Goal: Transaction & Acquisition: Purchase product/service

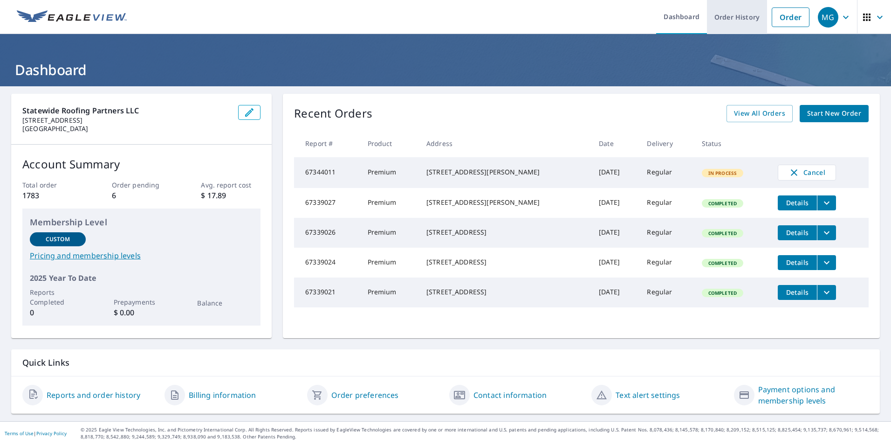
click at [733, 13] on link "Order History" at bounding box center [737, 17] width 60 height 34
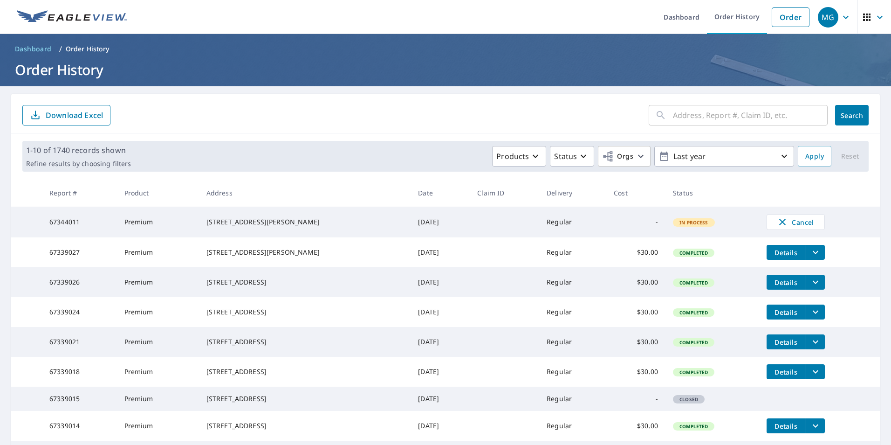
click at [738, 117] on input "text" at bounding box center [750, 115] width 155 height 26
paste input "[STREET_ADDRESS]"
type input "[STREET_ADDRESS]"
click button "Search" at bounding box center [852, 115] width 34 height 21
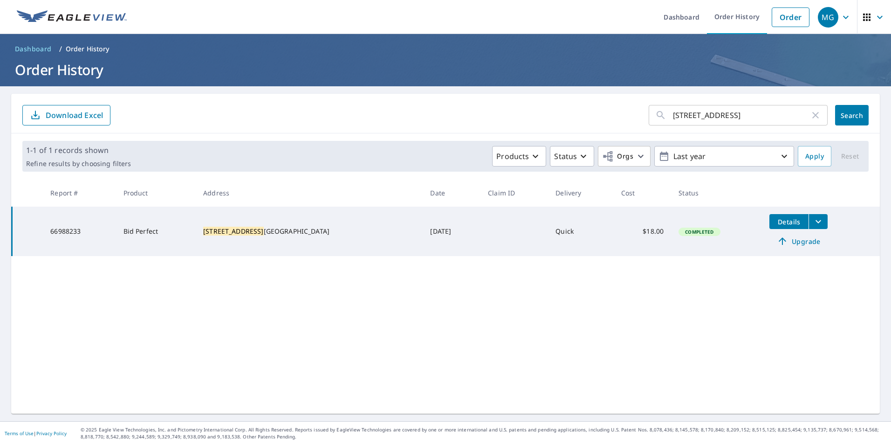
click at [782, 238] on span "Upgrade" at bounding box center [798, 240] width 47 height 11
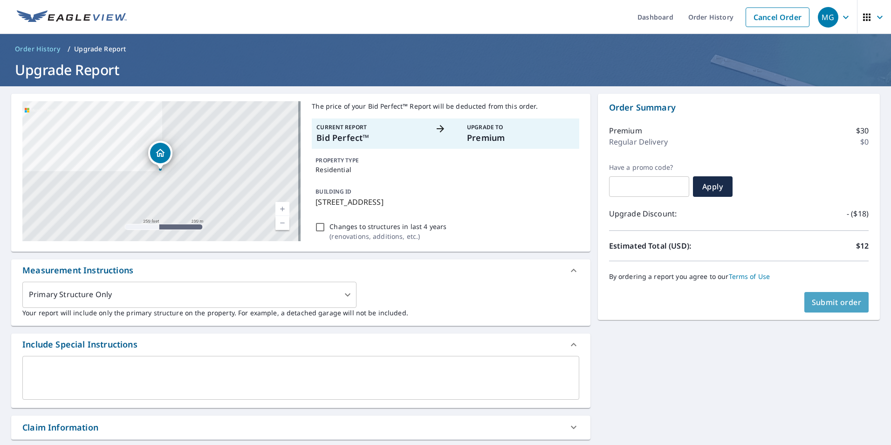
click at [842, 302] on span "Submit order" at bounding box center [837, 302] width 50 height 10
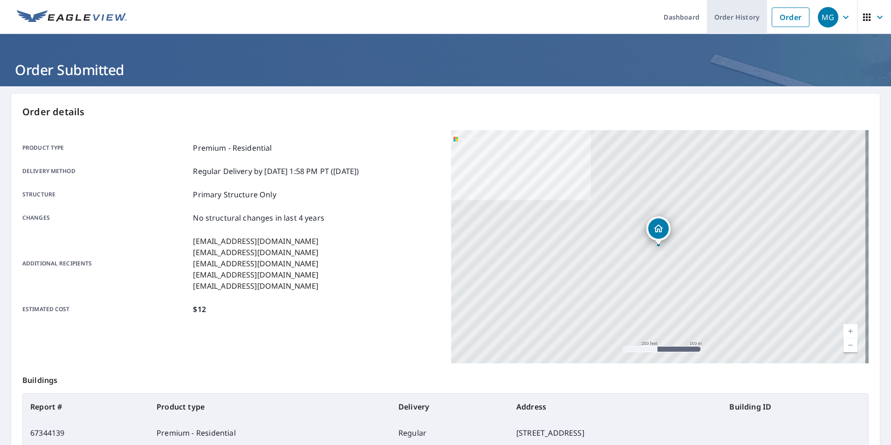
click at [742, 13] on link "Order History" at bounding box center [737, 17] width 60 height 34
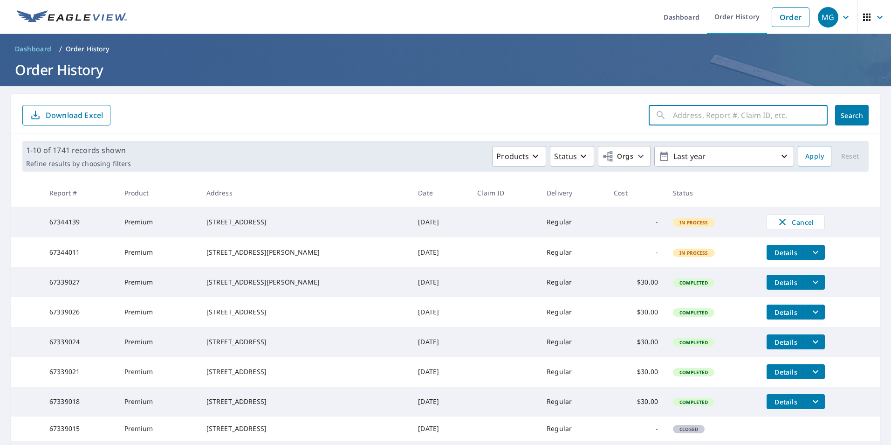
click at [706, 112] on input "text" at bounding box center [750, 115] width 155 height 26
paste input "[GEOGRAPHIC_DATA]"
type input "[GEOGRAPHIC_DATA]"
click at [844, 114] on span "Search" at bounding box center [852, 115] width 19 height 9
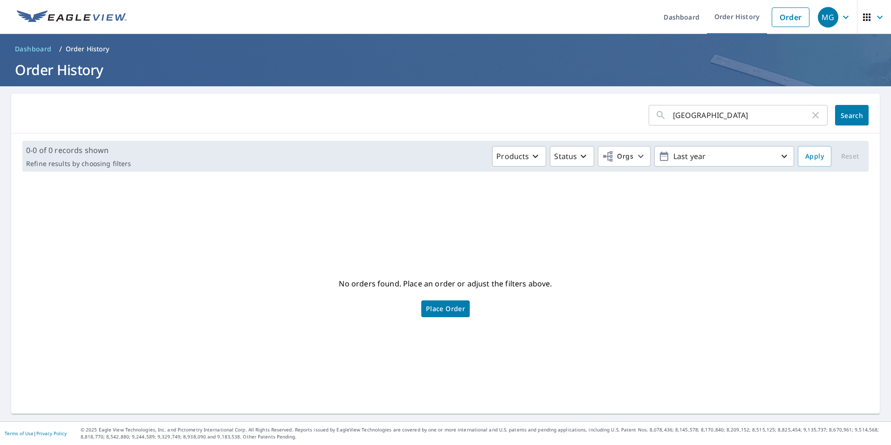
click at [751, 117] on input "[GEOGRAPHIC_DATA]" at bounding box center [741, 115] width 137 height 26
type input "8100 [GEOGRAPHIC_DATA]"
click button "Search" at bounding box center [852, 115] width 34 height 21
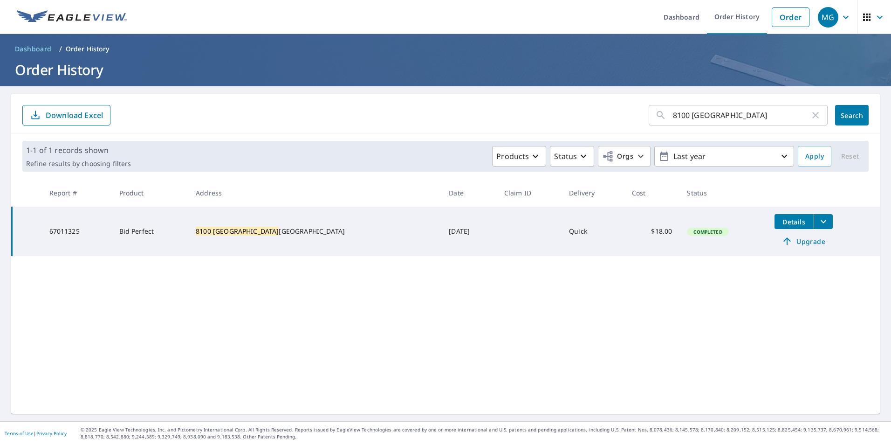
click at [786, 242] on span "Upgrade" at bounding box center [803, 240] width 47 height 11
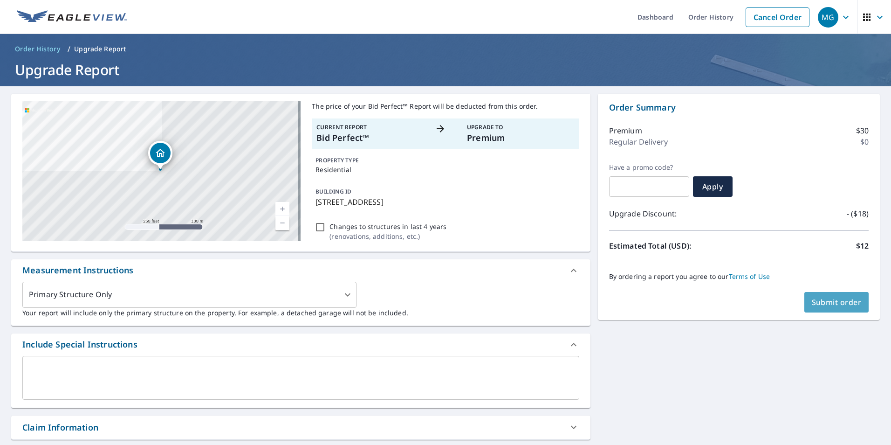
click at [834, 305] on span "Submit order" at bounding box center [837, 302] width 50 height 10
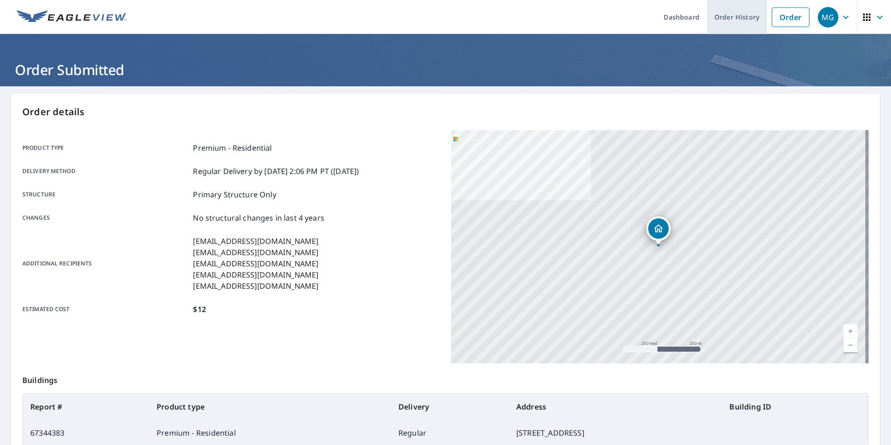
click at [733, 12] on link "Order History" at bounding box center [737, 17] width 60 height 34
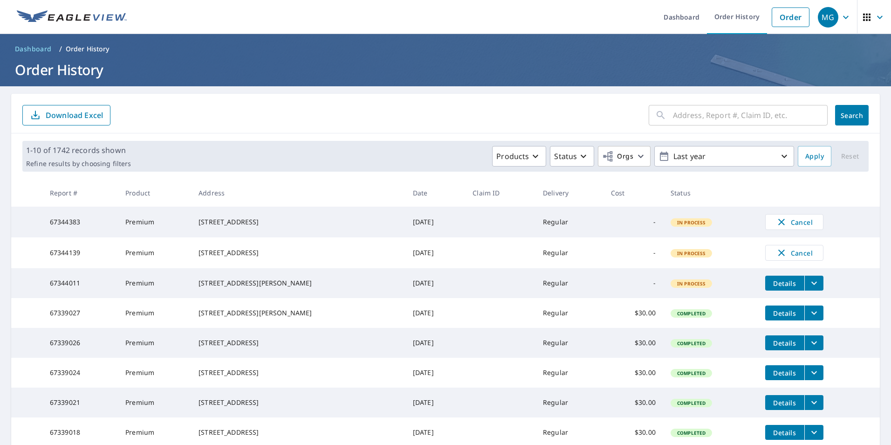
click at [696, 118] on input "text" at bounding box center [750, 115] width 155 height 26
paste input "[STREET_ADDRESS]"
drag, startPoint x: 787, startPoint y: 111, endPoint x: 750, endPoint y: 113, distance: 37.3
click at [750, 113] on input "[STREET_ADDRESS]" at bounding box center [741, 115] width 137 height 26
type input "18553 Southwest 49TH"
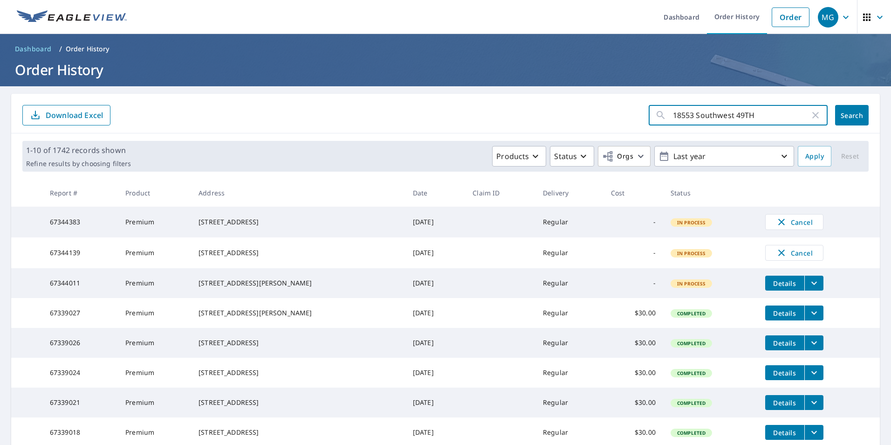
click at [852, 114] on span "Search" at bounding box center [852, 115] width 19 height 9
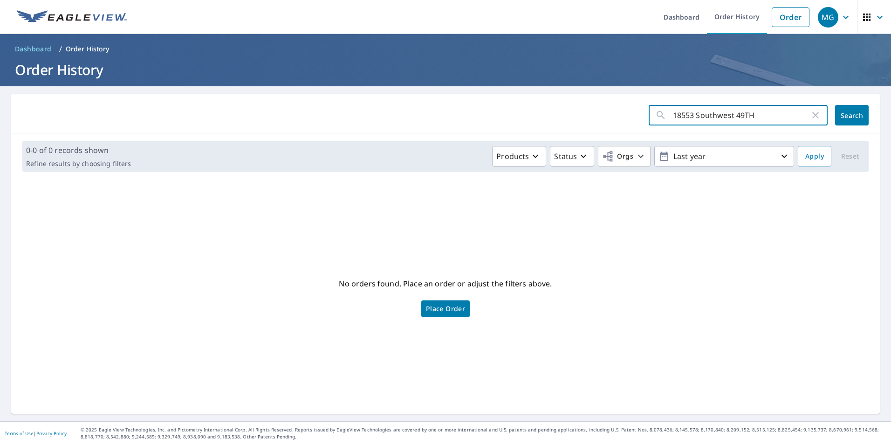
drag, startPoint x: 768, startPoint y: 116, endPoint x: 739, endPoint y: 117, distance: 29.9
click at [739, 117] on input "18553 Southwest 49TH" at bounding box center [741, 115] width 137 height 26
type input "18553 Southwest 49"
click button "Search" at bounding box center [852, 115] width 34 height 21
drag, startPoint x: 753, startPoint y: 118, endPoint x: 730, endPoint y: 117, distance: 22.9
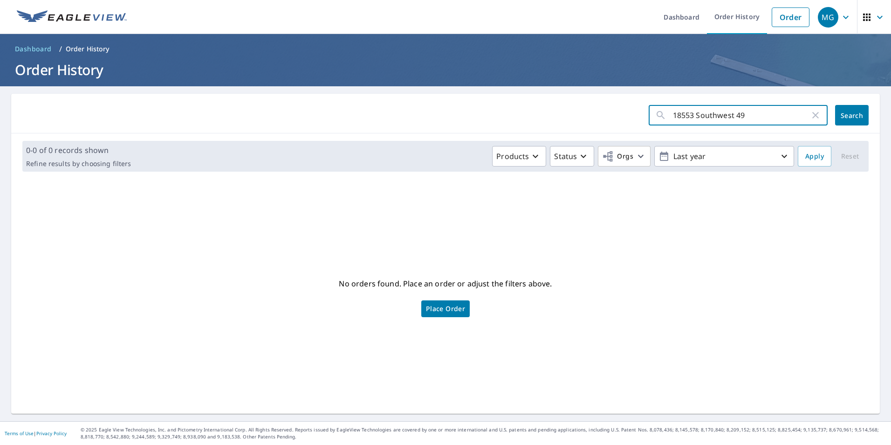
click at [730, 117] on input "18553 Southwest 49" at bounding box center [741, 115] width 137 height 26
type input "18553 Southwest"
click button "Search" at bounding box center [852, 115] width 34 height 21
drag, startPoint x: 750, startPoint y: 118, endPoint x: 690, endPoint y: 116, distance: 60.2
click at [690, 116] on input "18553 Southwest" at bounding box center [741, 115] width 137 height 26
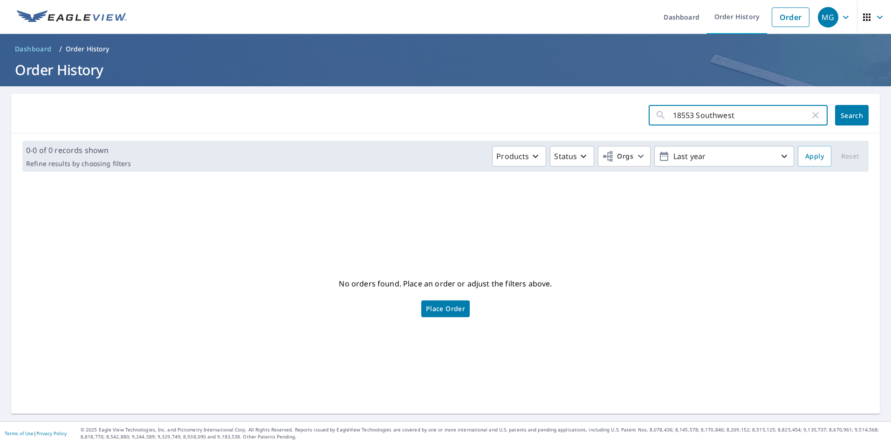
type input "18553"
click button "Search" at bounding box center [852, 115] width 34 height 21
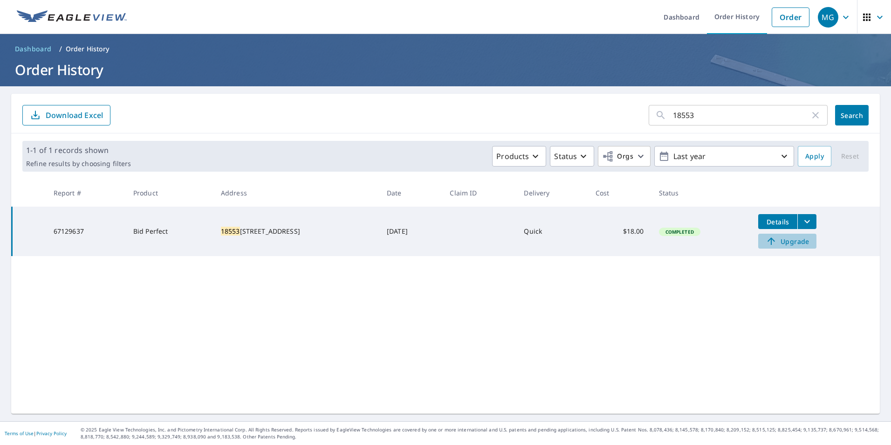
click at [779, 245] on span "Upgrade" at bounding box center [787, 240] width 47 height 11
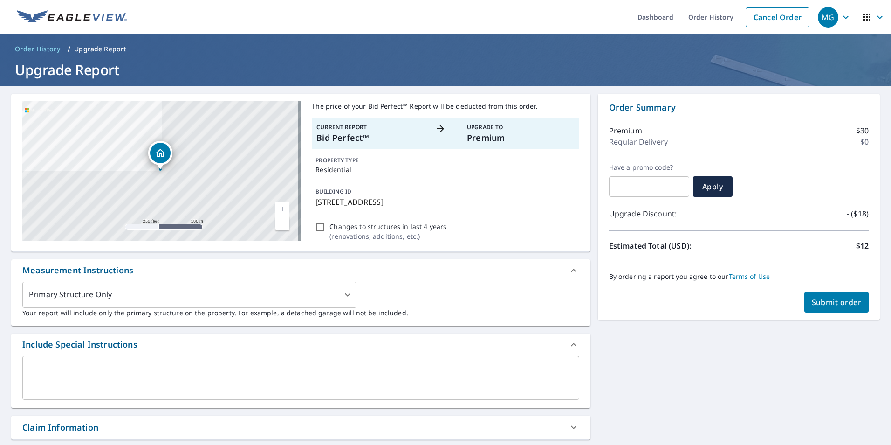
click at [812, 302] on span "Submit order" at bounding box center [837, 302] width 50 height 10
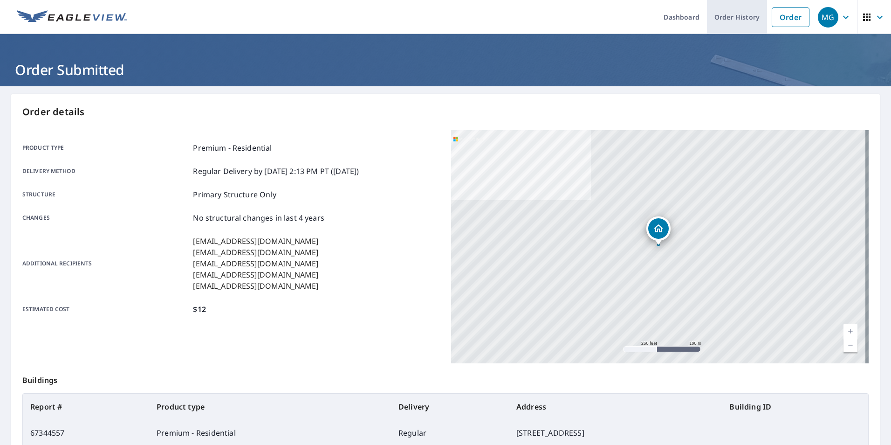
click at [744, 11] on link "Order History" at bounding box center [737, 17] width 60 height 34
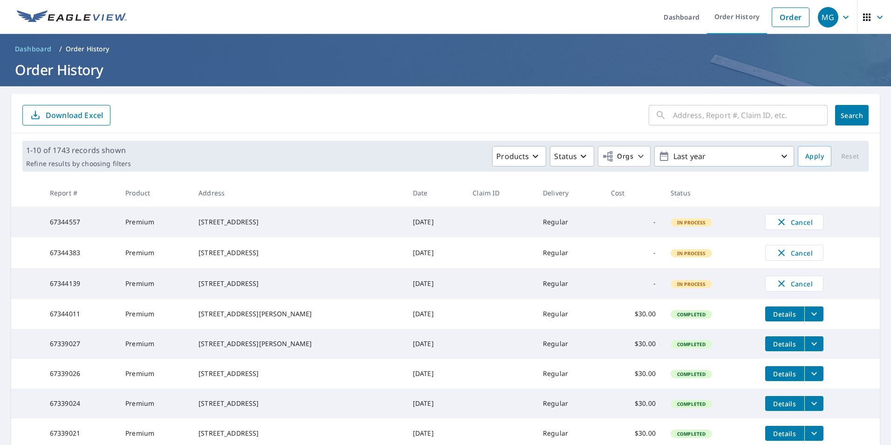
click at [724, 117] on input "text" at bounding box center [750, 115] width 155 height 26
paste input "12874 sw 119 ter"
type input "12874 sw 119 ter"
click at [835, 115] on button "Search" at bounding box center [852, 115] width 34 height 21
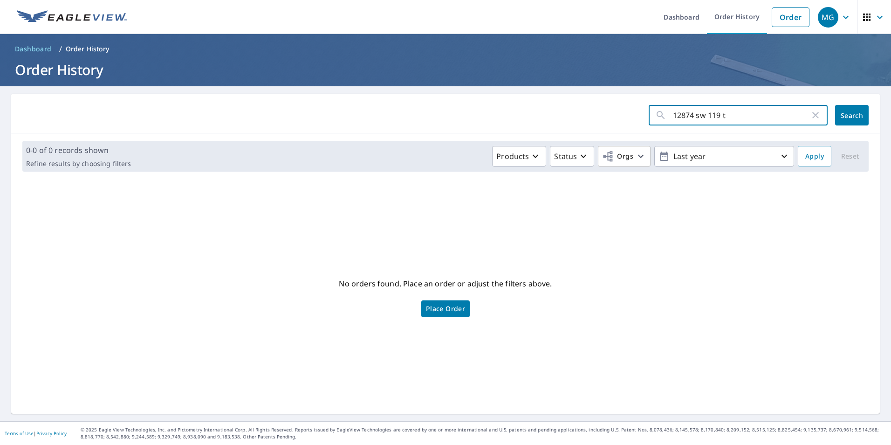
type input "12874 sw 119"
click button "Search" at bounding box center [852, 115] width 34 height 21
click at [749, 120] on input "12874 sw 119" at bounding box center [741, 115] width 137 height 26
type input "12874 sw"
click button "Search" at bounding box center [852, 115] width 34 height 21
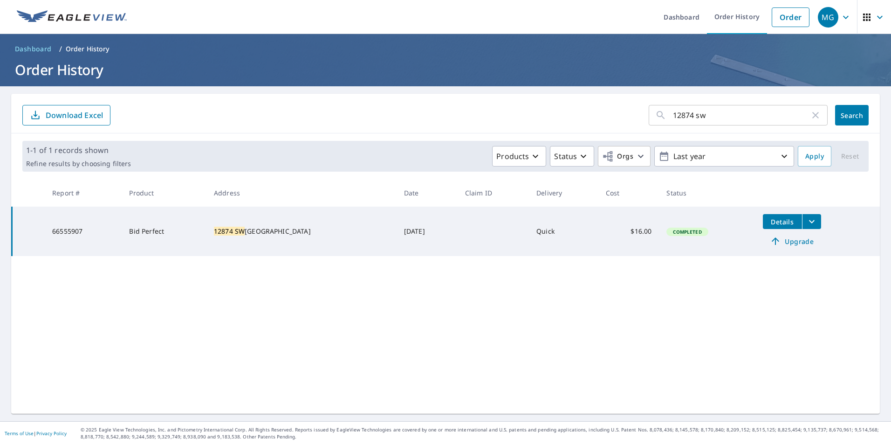
click at [778, 240] on span "Upgrade" at bounding box center [791, 240] width 47 height 11
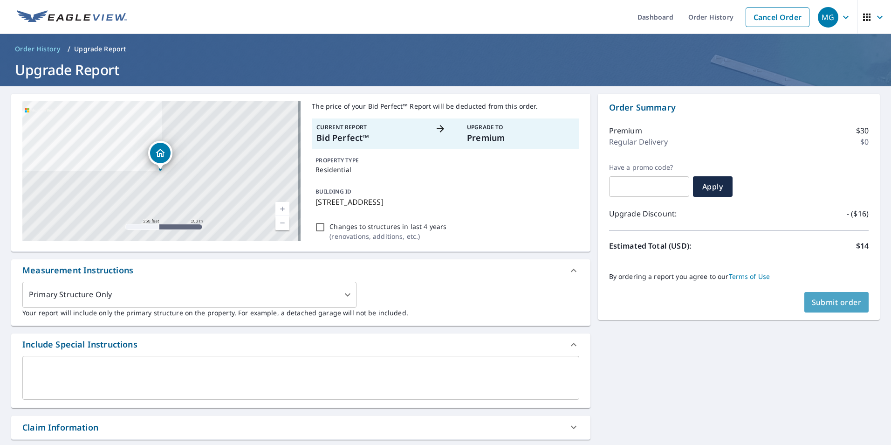
click at [841, 296] on button "Submit order" at bounding box center [836, 302] width 65 height 21
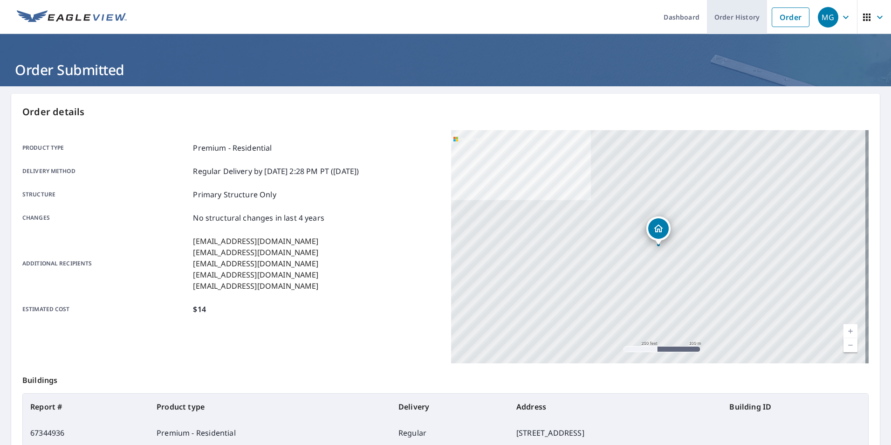
click at [747, 15] on link "Order History" at bounding box center [737, 17] width 60 height 34
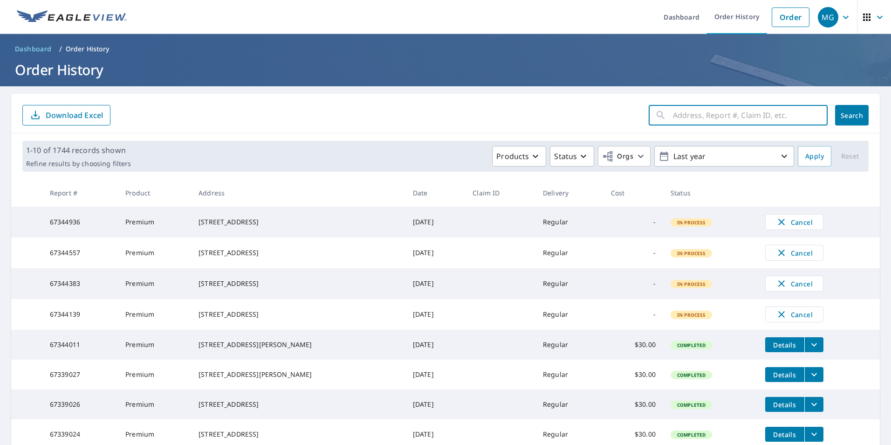
click at [727, 108] on input "text" at bounding box center [750, 115] width 155 height 26
paste input "[STREET_ADDRESS]"
drag, startPoint x: 758, startPoint y: 116, endPoint x: 725, endPoint y: 120, distance: 33.4
click at [725, 120] on input "[STREET_ADDRESS]" at bounding box center [741, 115] width 137 height 26
type input "8900 NW 153rd"
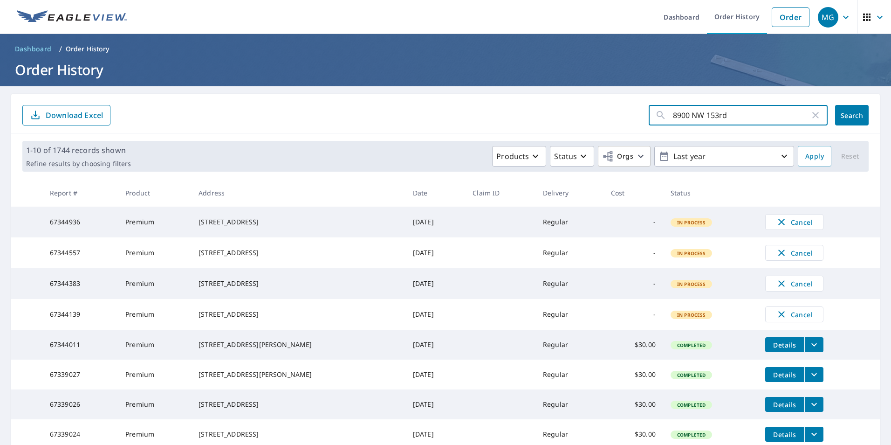
click button "Search" at bounding box center [852, 115] width 34 height 21
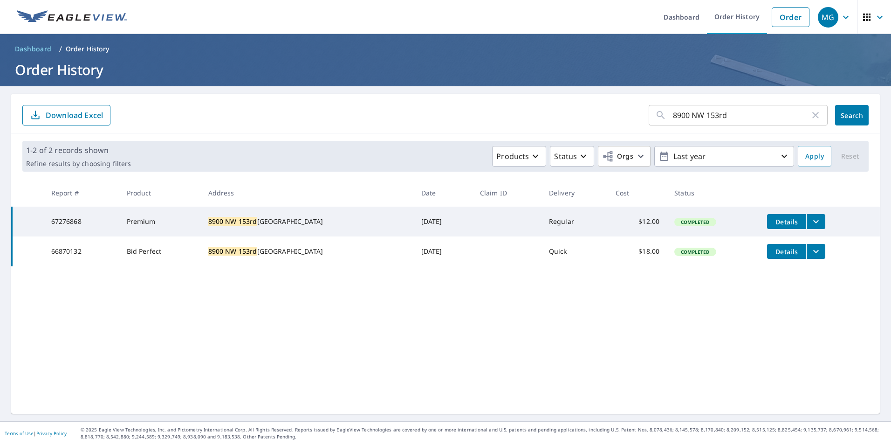
click at [810, 217] on icon "filesDropdownBtn-67276868" at bounding box center [815, 221] width 11 height 11
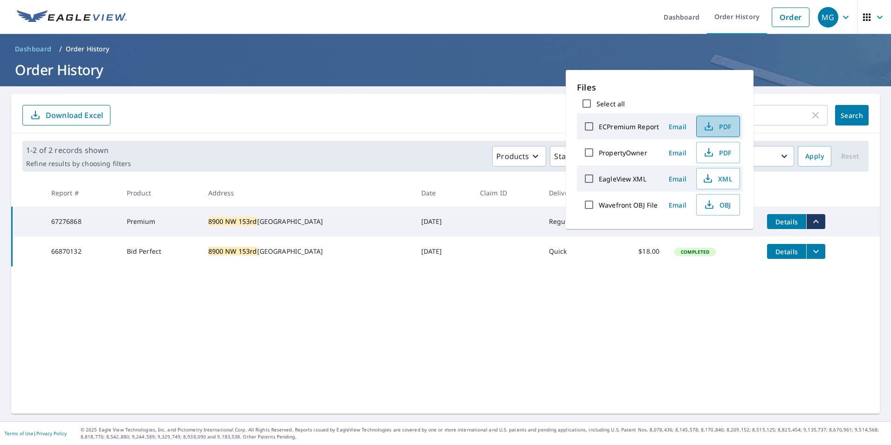
click at [729, 125] on span "PDF" at bounding box center [717, 126] width 30 height 11
click at [781, 75] on h1 "Order History" at bounding box center [445, 69] width 869 height 19
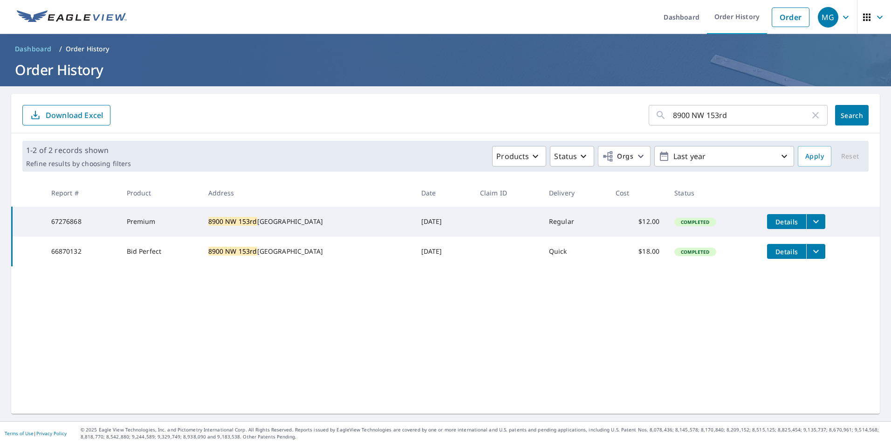
click at [764, 110] on input "8900 NW 153rd" at bounding box center [741, 115] width 137 height 26
paste input "[STREET_ADDRESS]"
type input "[STREET_ADDRESS]"
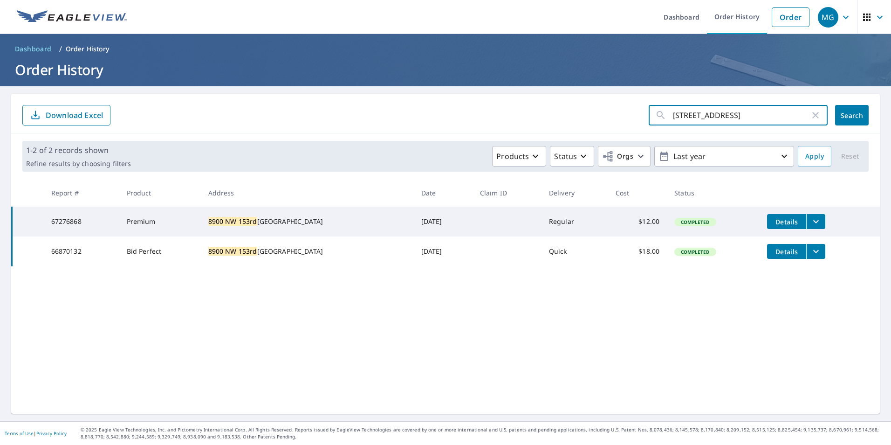
click at [843, 119] on span "Search" at bounding box center [852, 115] width 19 height 9
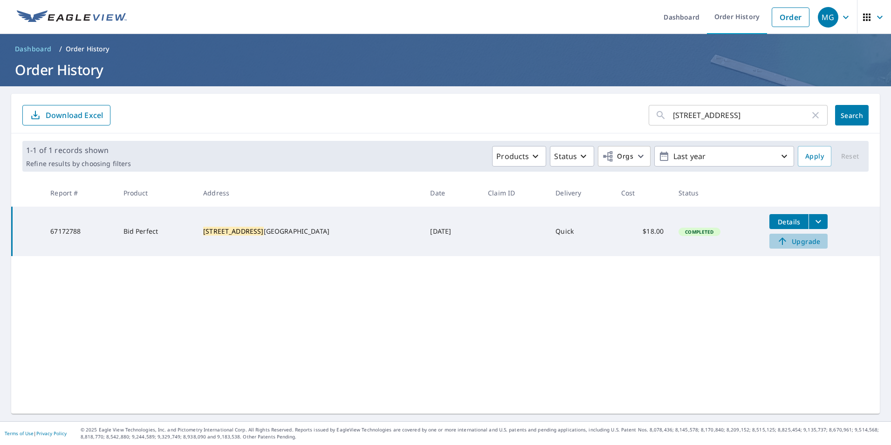
click at [788, 246] on span "Upgrade" at bounding box center [798, 240] width 47 height 11
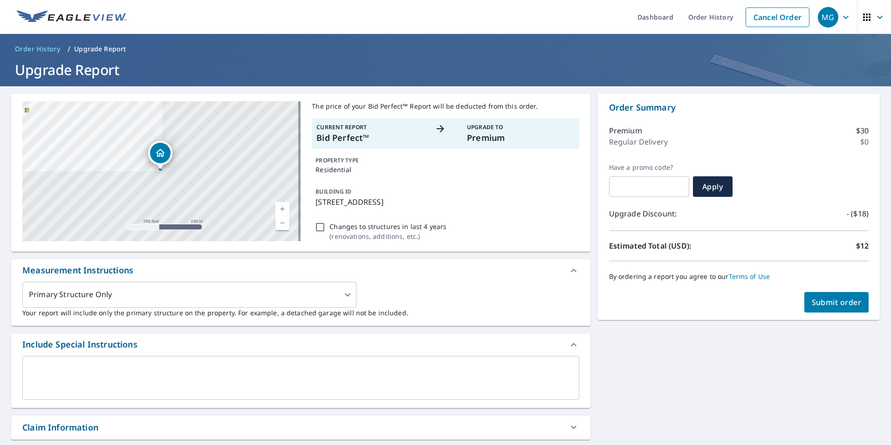
click at [820, 297] on span "Submit order" at bounding box center [837, 302] width 50 height 10
